Goal: Transaction & Acquisition: Purchase product/service

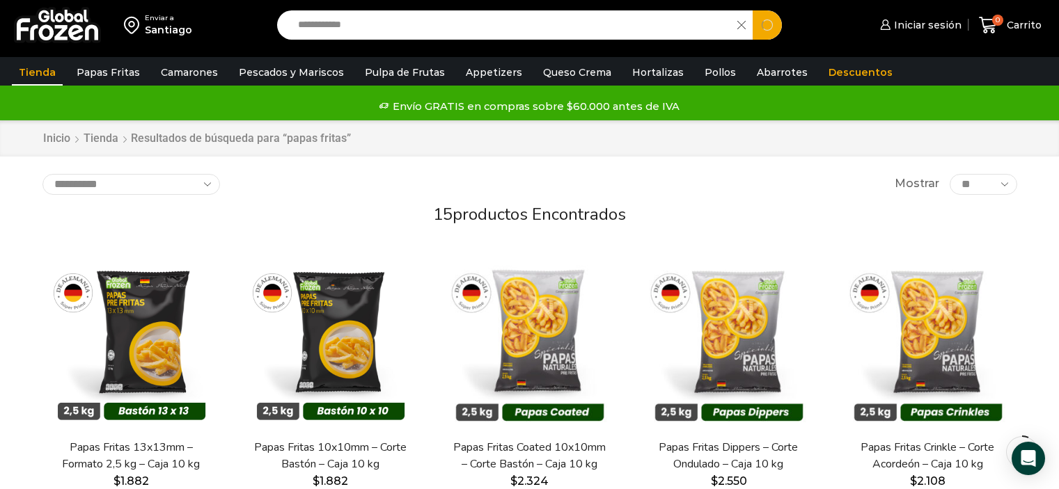
click at [446, 26] on input "**********" at bounding box center [511, 24] width 440 height 29
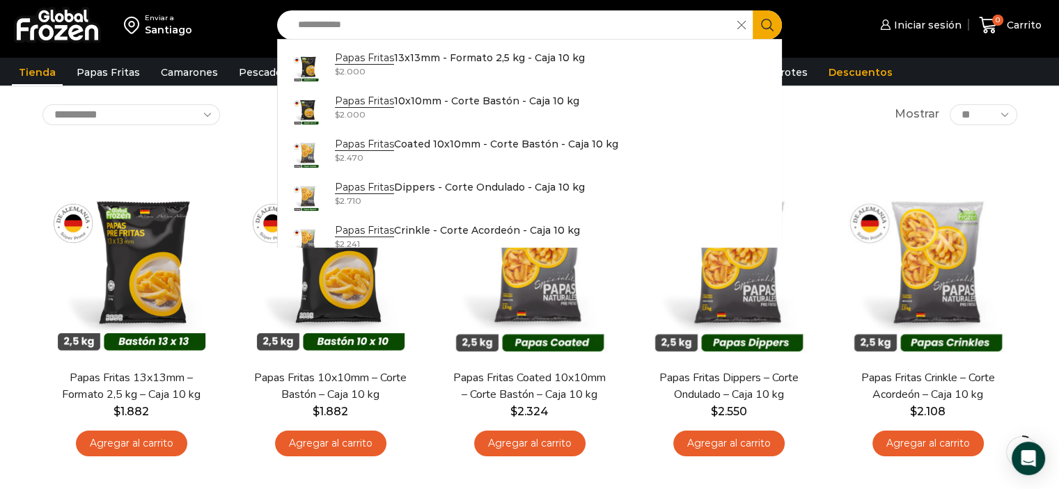
drag, startPoint x: 410, startPoint y: 27, endPoint x: 284, endPoint y: 29, distance: 126.0
click at [284, 29] on div "**********" at bounding box center [529, 24] width 505 height 29
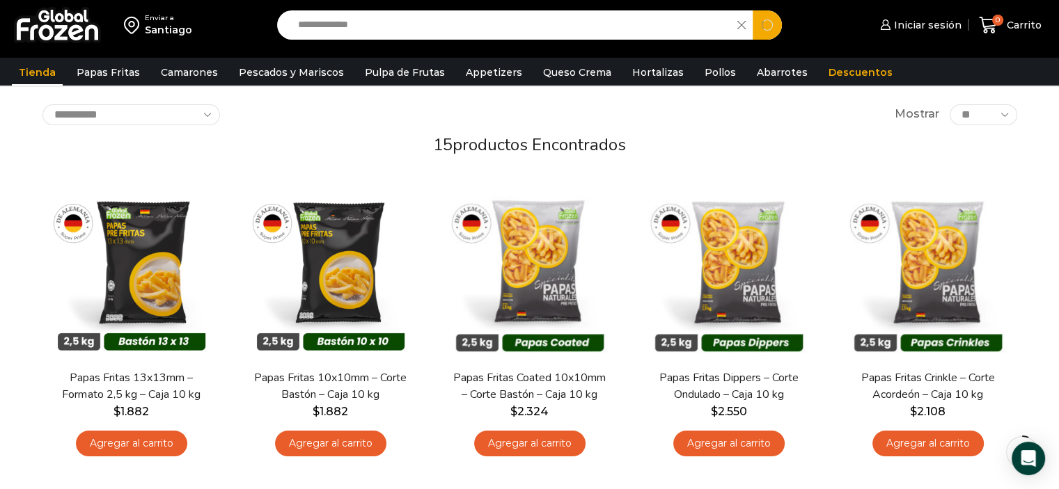
click at [753, 10] on button "Search" at bounding box center [767, 24] width 29 height 29
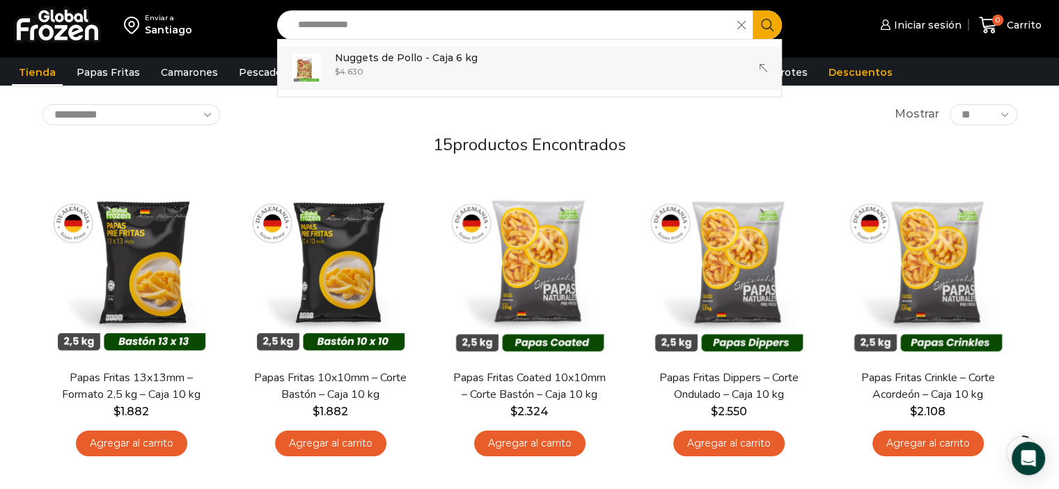
click at [514, 59] on link "Nuggets de Pollo - Caja 6 kg In stock $ 4.630" at bounding box center [530, 68] width 504 height 43
type input "**********"
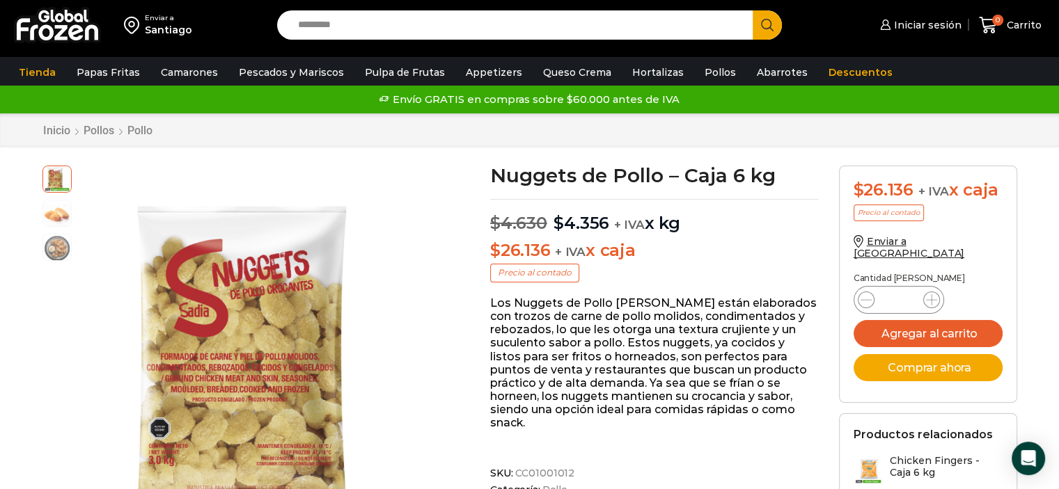
drag, startPoint x: 436, startPoint y: 30, endPoint x: 305, endPoint y: 23, distance: 131.1
click at [305, 24] on input "Search input" at bounding box center [518, 24] width 455 height 29
click at [345, 24] on input "Search input" at bounding box center [518, 24] width 455 height 29
type input "*****"
click at [753, 10] on button "Search" at bounding box center [767, 24] width 29 height 29
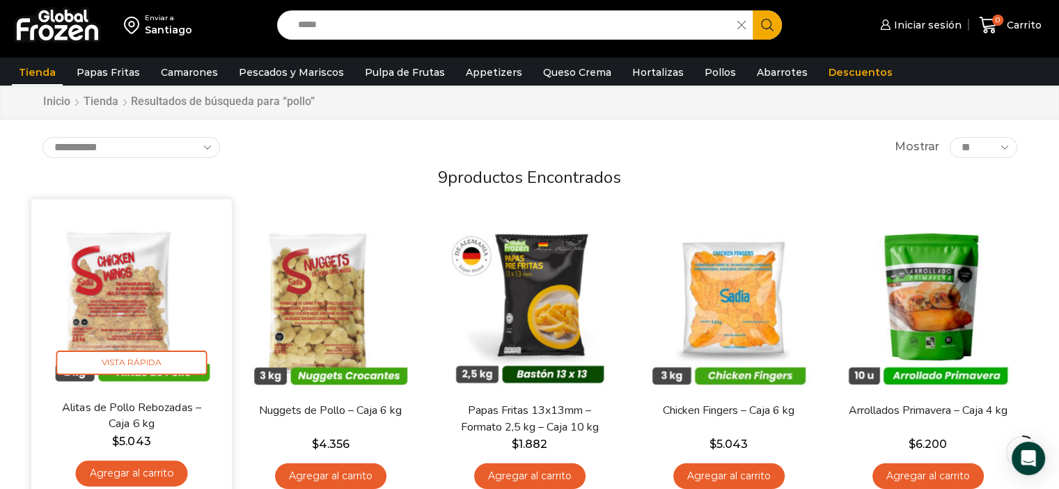
scroll to position [70, 0]
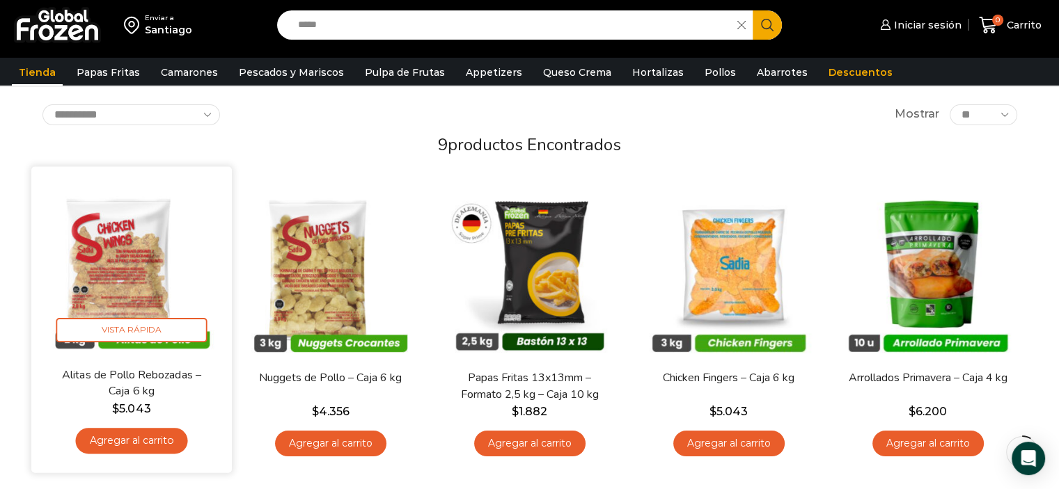
click at [145, 281] on img at bounding box center [132, 268] width 180 height 180
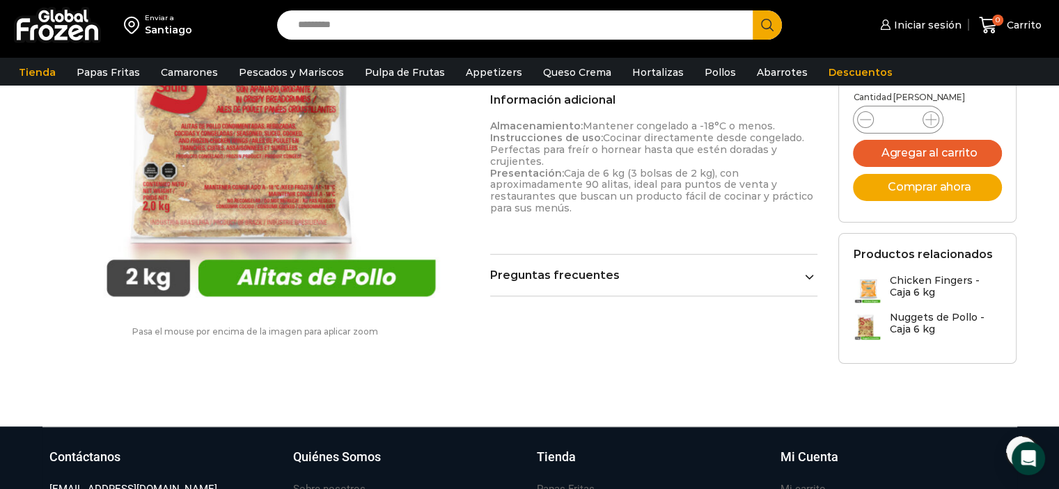
scroll to position [766, 0]
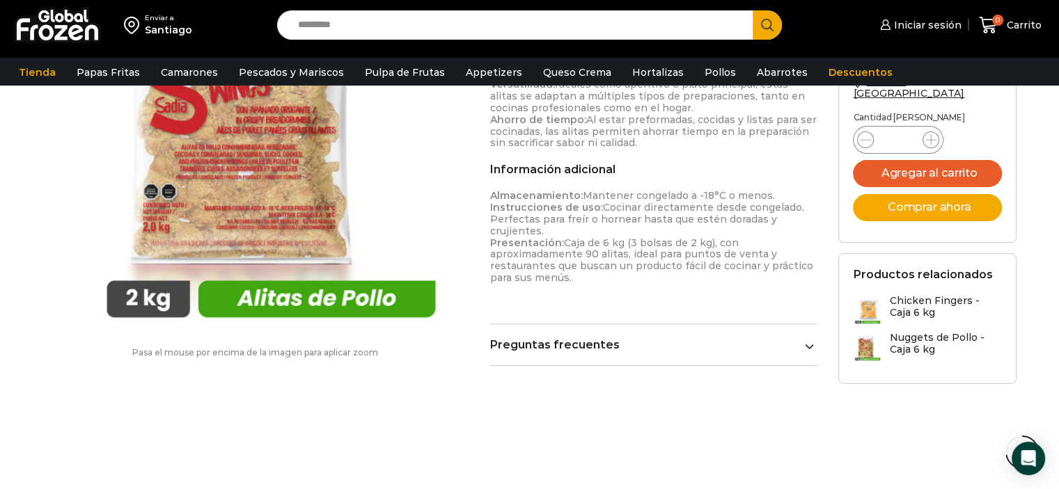
click at [749, 345] on link "Preguntas frecuentes" at bounding box center [654, 344] width 328 height 13
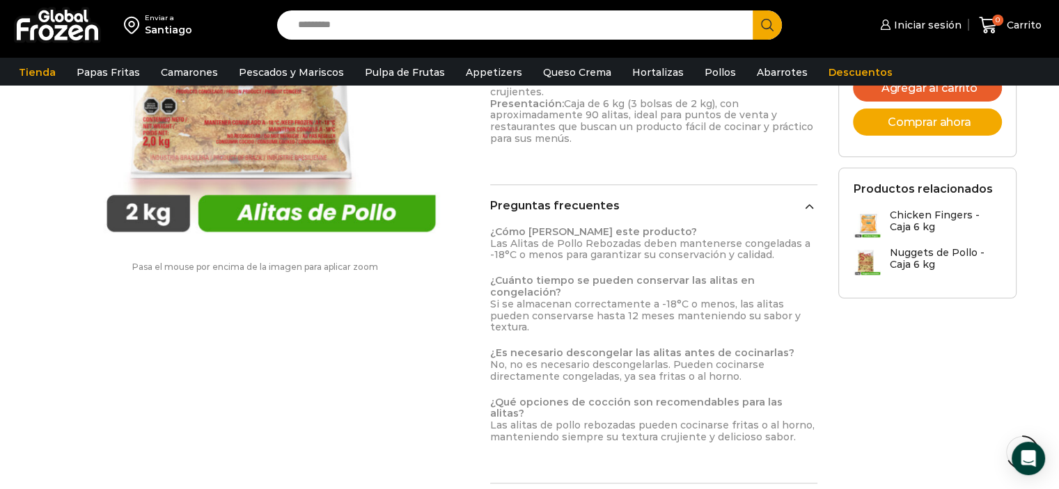
scroll to position [905, 0]
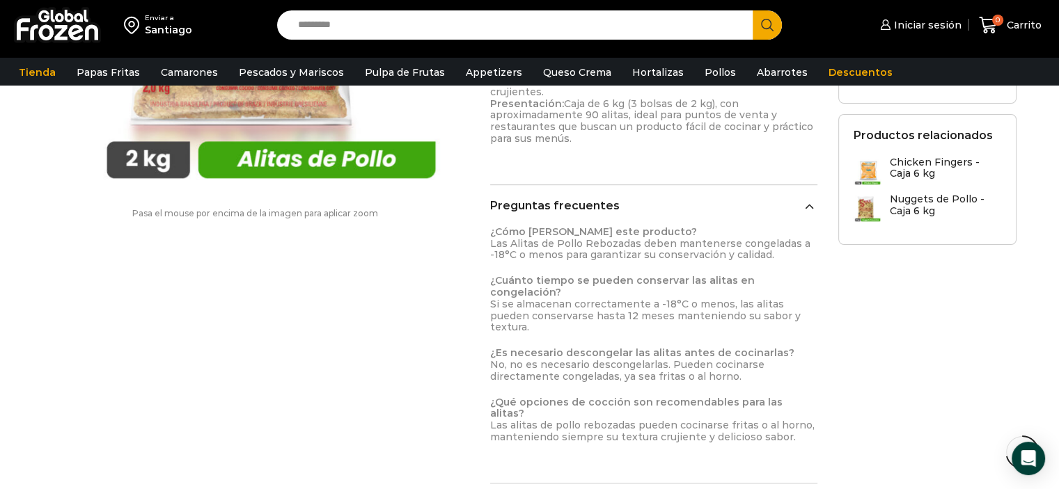
click at [936, 157] on h3 "Chicken Fingers - Caja 6 kg" at bounding box center [945, 169] width 113 height 24
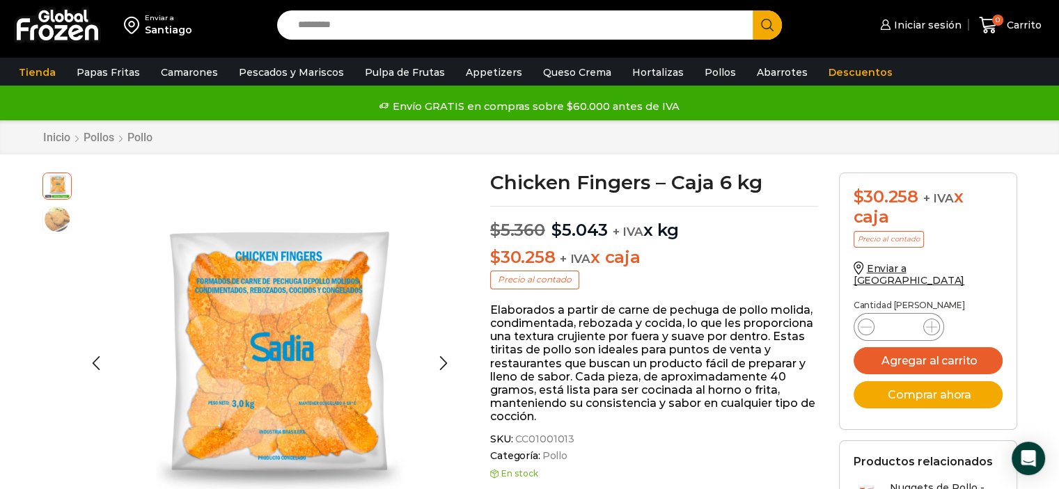
click at [55, 206] on img at bounding box center [57, 219] width 28 height 28
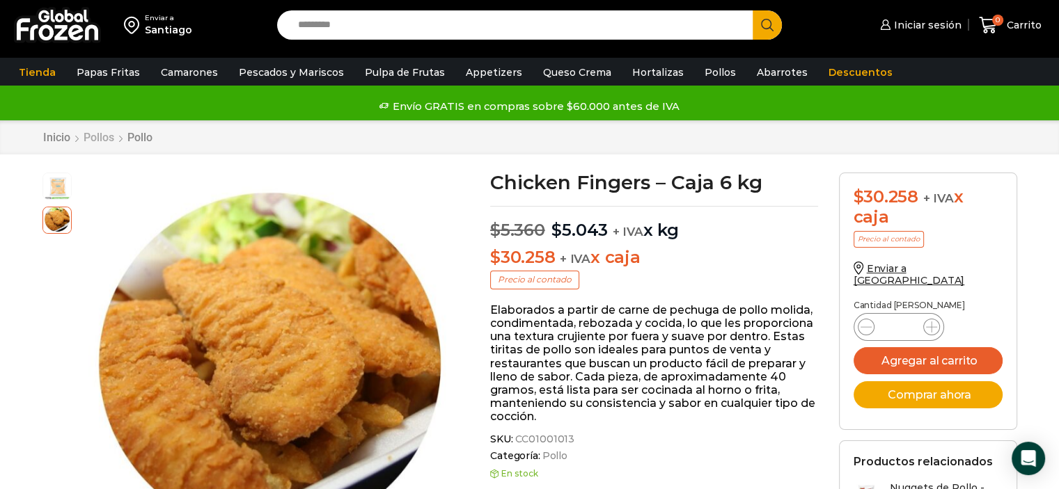
click at [103, 139] on link "Pollos" at bounding box center [99, 137] width 32 height 13
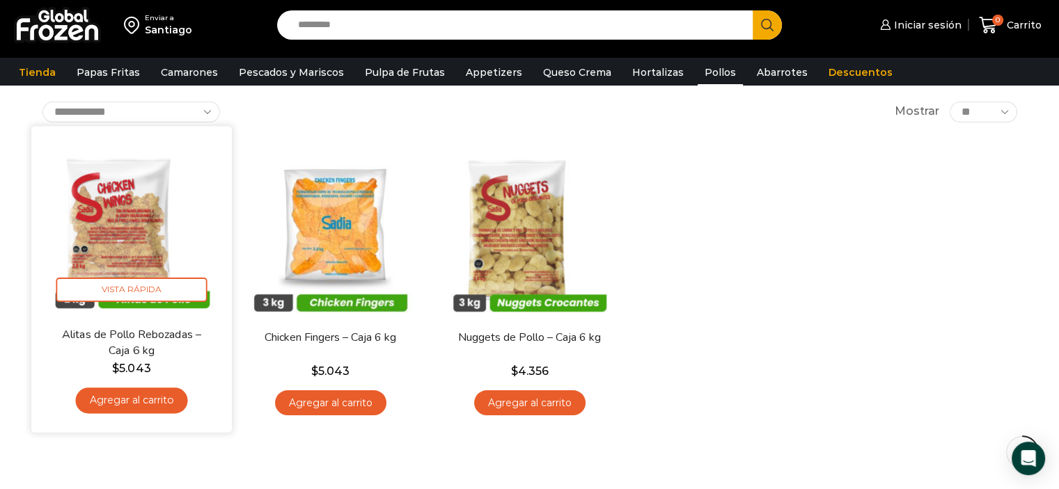
scroll to position [70, 0]
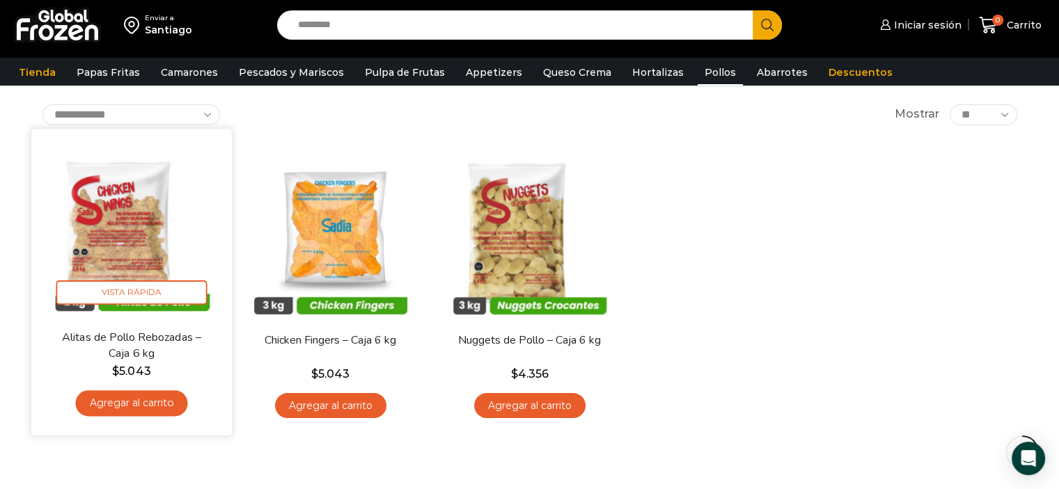
click at [107, 236] on img at bounding box center [132, 229] width 180 height 180
